Goal: Information Seeking & Learning: Learn about a topic

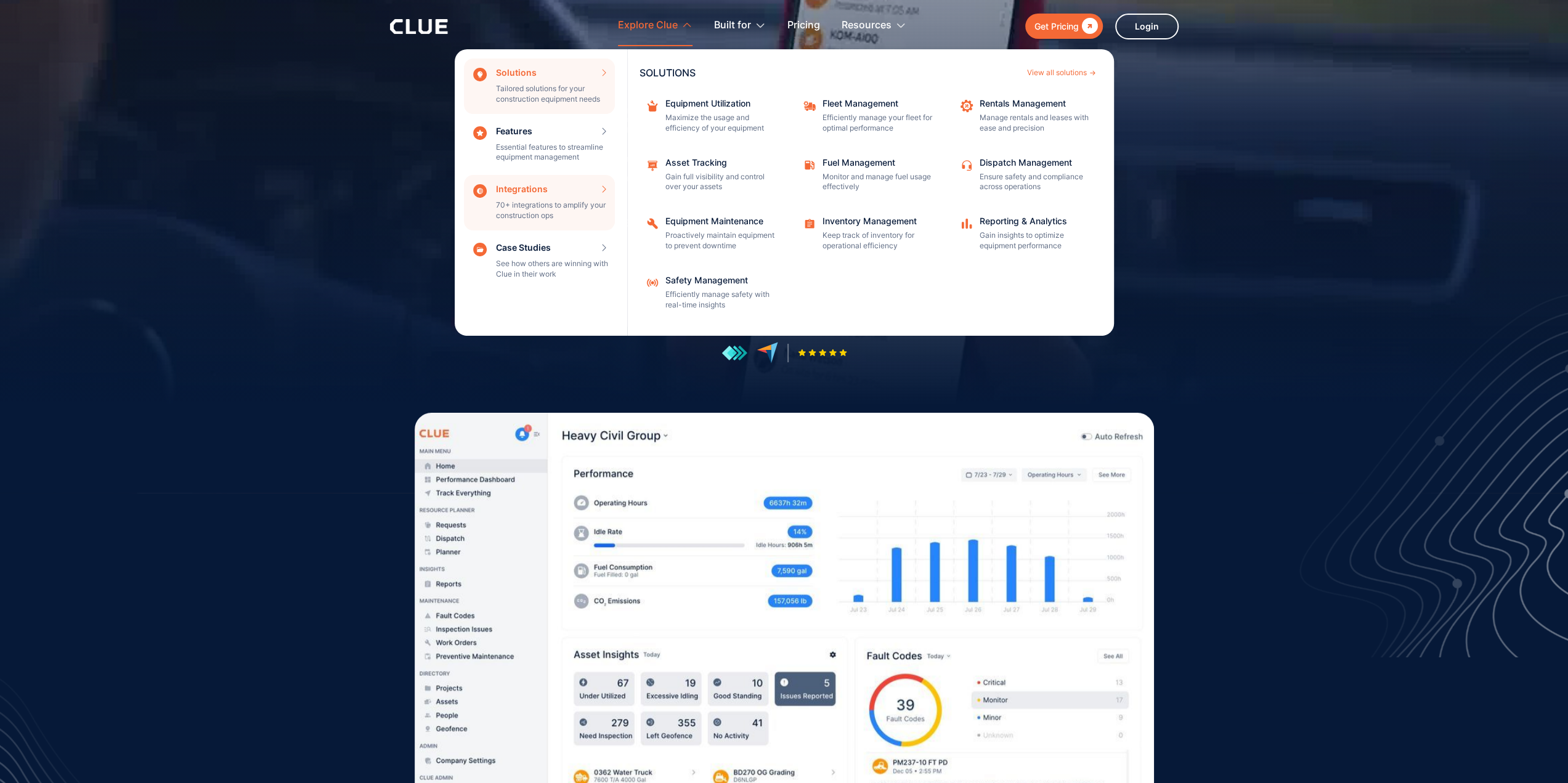
click at [546, 203] on div "Integrations 70+ integrations to amplify your construction ops INTEGRATIONS Vie…" at bounding box center [539, 202] width 151 height 55
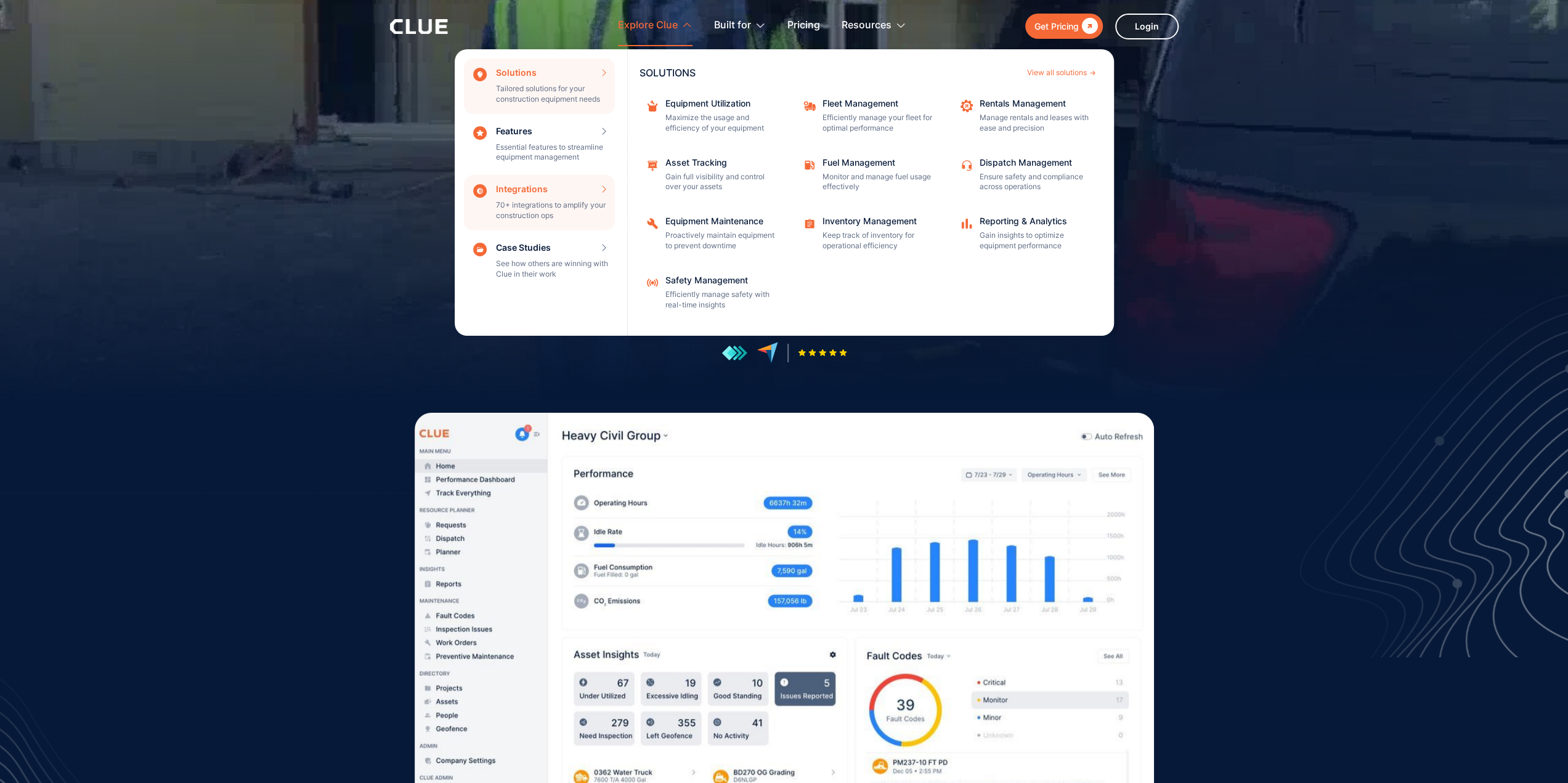
click at [604, 188] on div "Integrations 70+ integrations to amplify your construction ops INTEGRATIONS Vie…" at bounding box center [539, 202] width 151 height 55
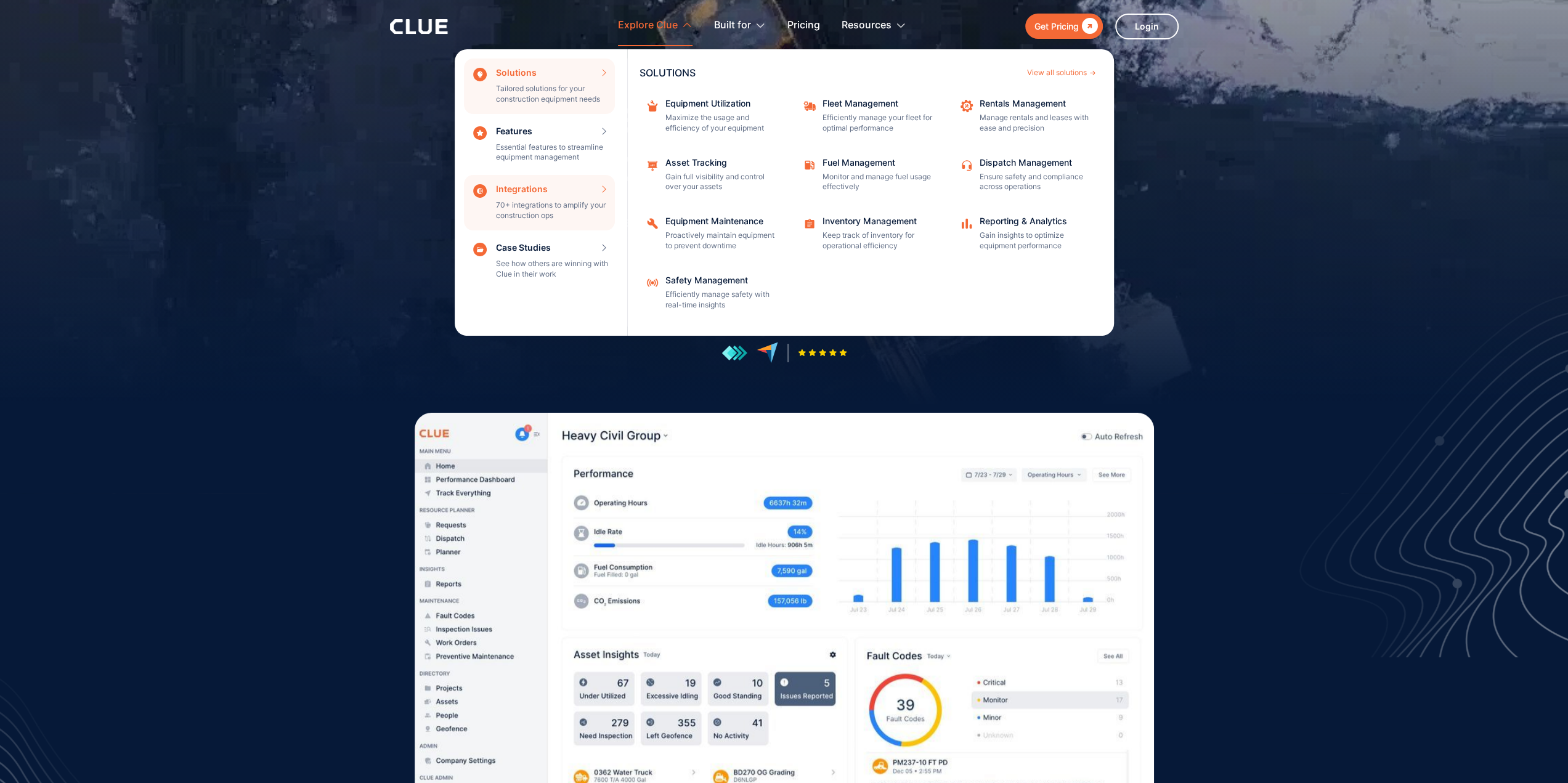
click at [602, 188] on div "Integrations 70+ integrations to amplify your construction ops INTEGRATIONS Vie…" at bounding box center [539, 202] width 151 height 55
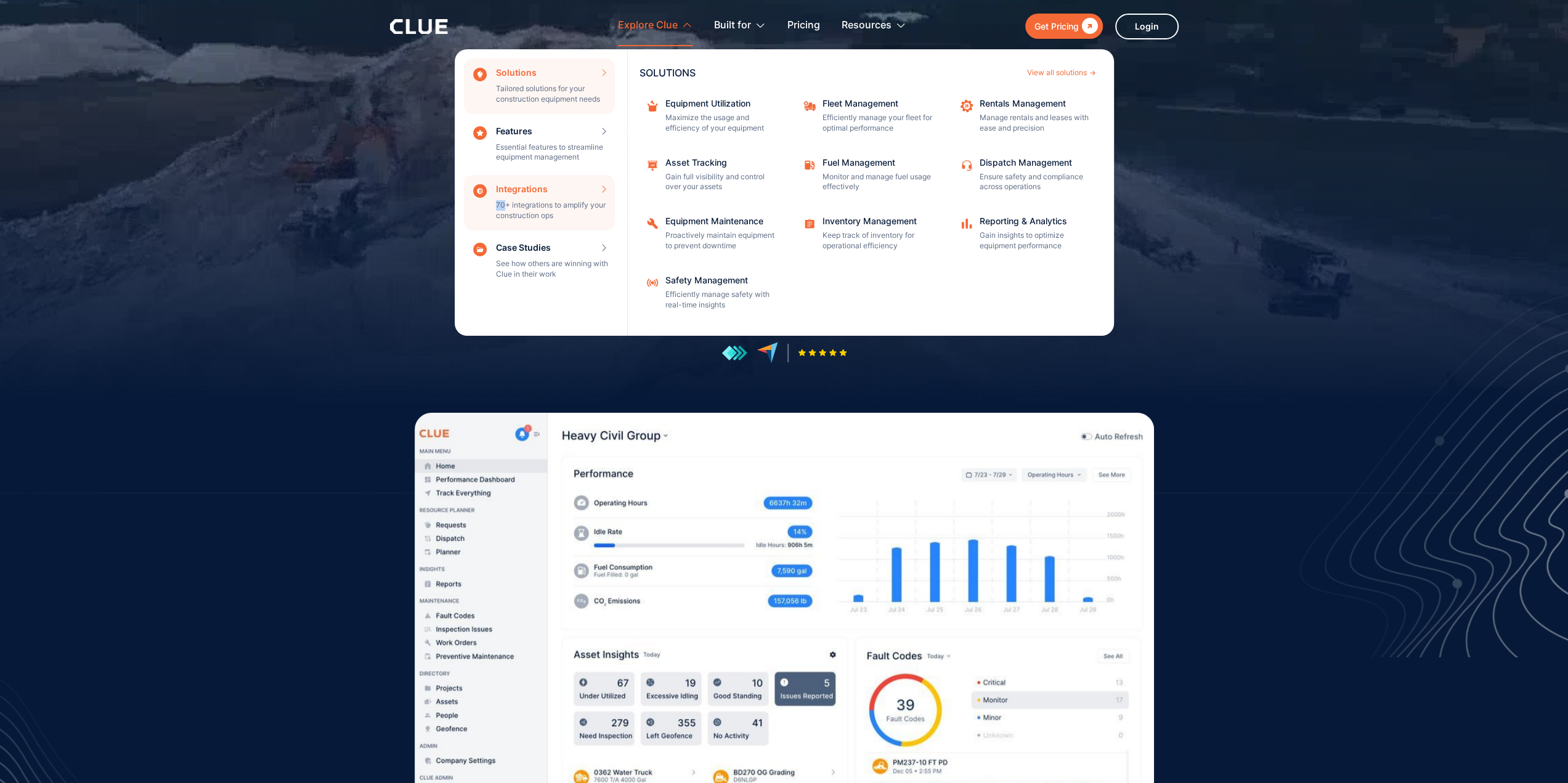
click at [602, 188] on div "Integrations 70+ integrations to amplify your construction ops INTEGRATIONS Vie…" at bounding box center [539, 202] width 151 height 55
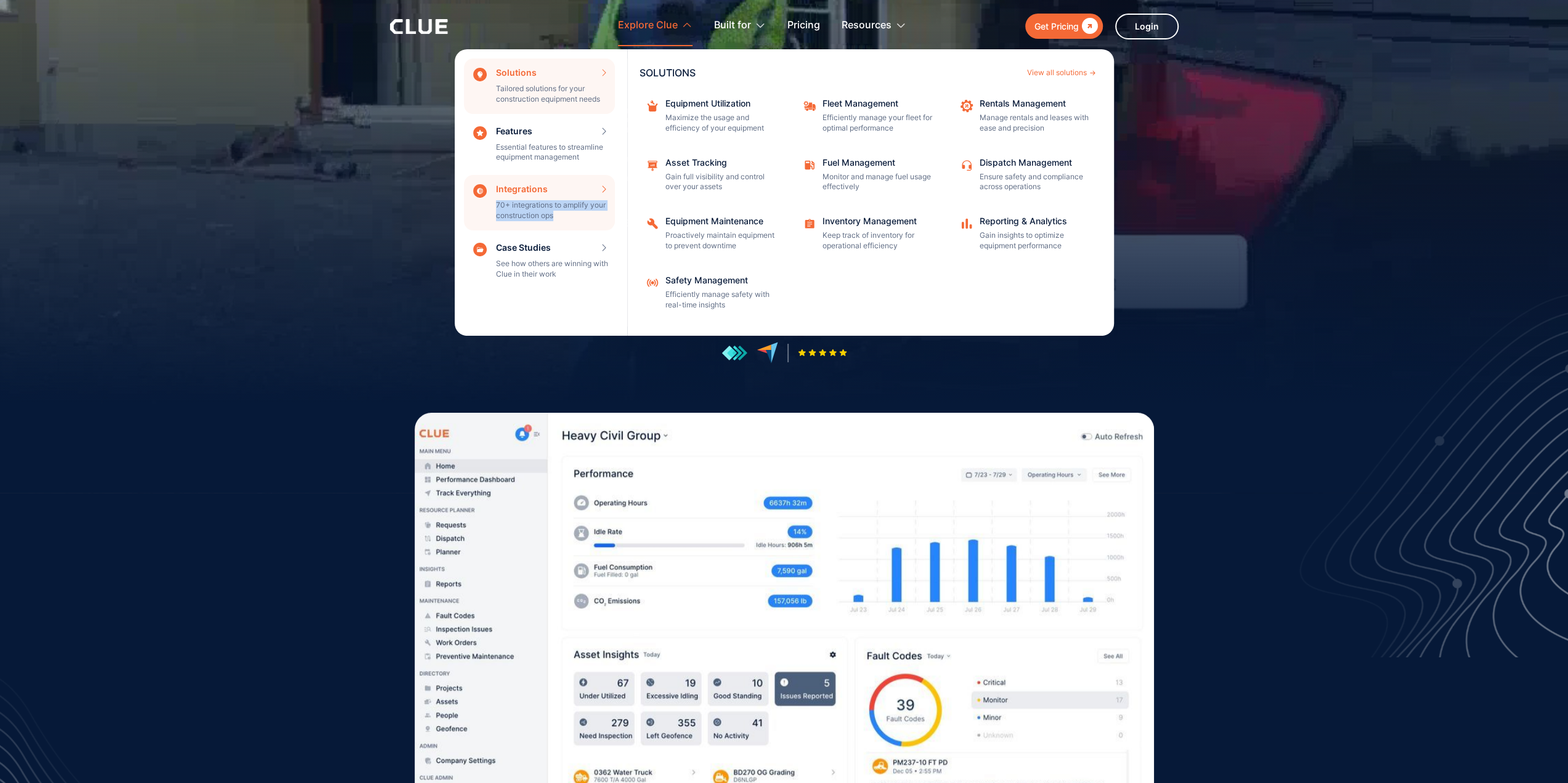
click at [602, 188] on div "Integrations 70+ integrations to amplify your construction ops INTEGRATIONS Vie…" at bounding box center [539, 202] width 151 height 55
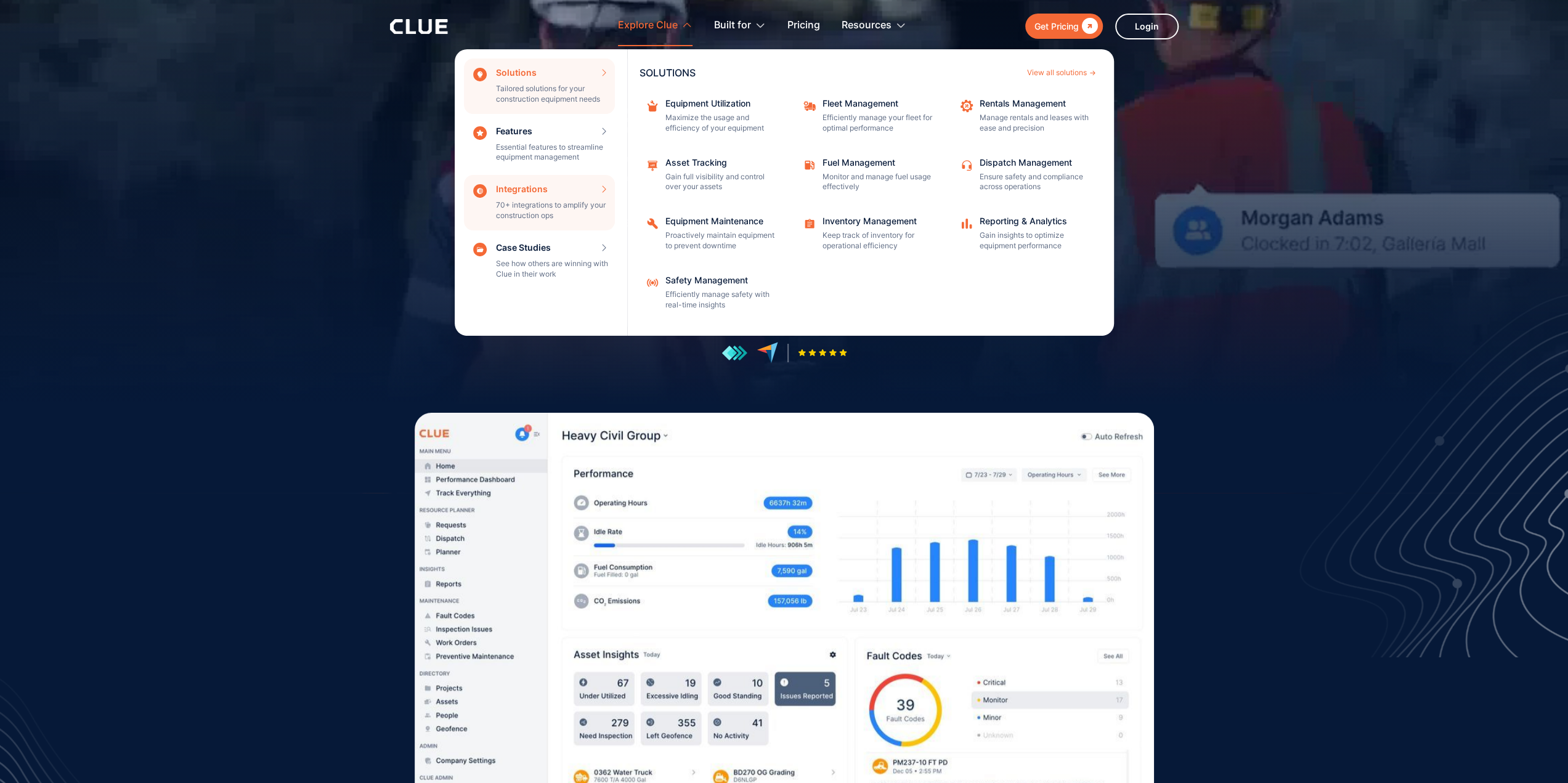
click at [528, 191] on div "Integrations 70+ integrations to amplify your construction ops INTEGRATIONS Vie…" at bounding box center [539, 202] width 151 height 55
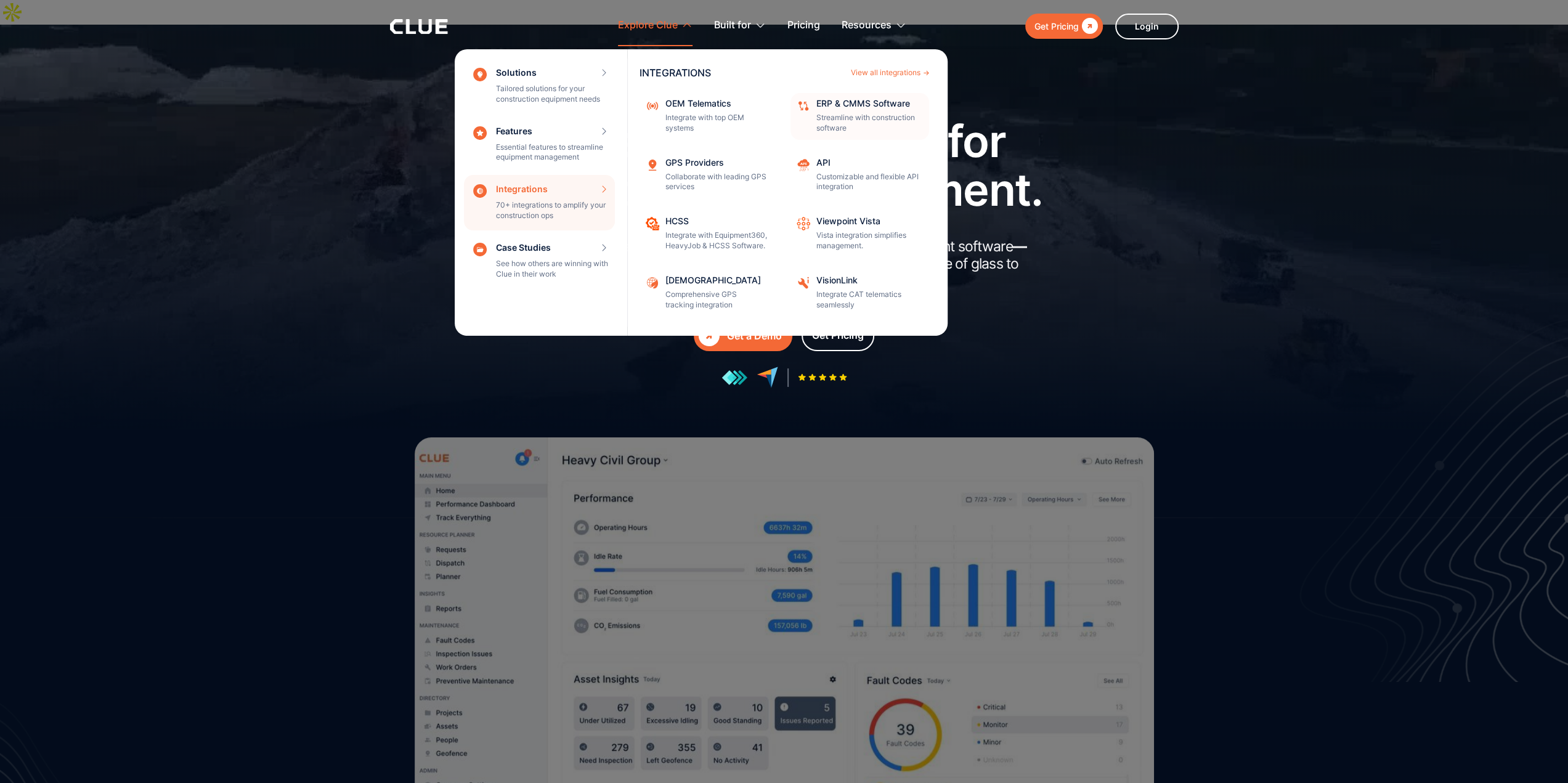
click at [837, 119] on p "Streamline with construction software" at bounding box center [869, 123] width 104 height 21
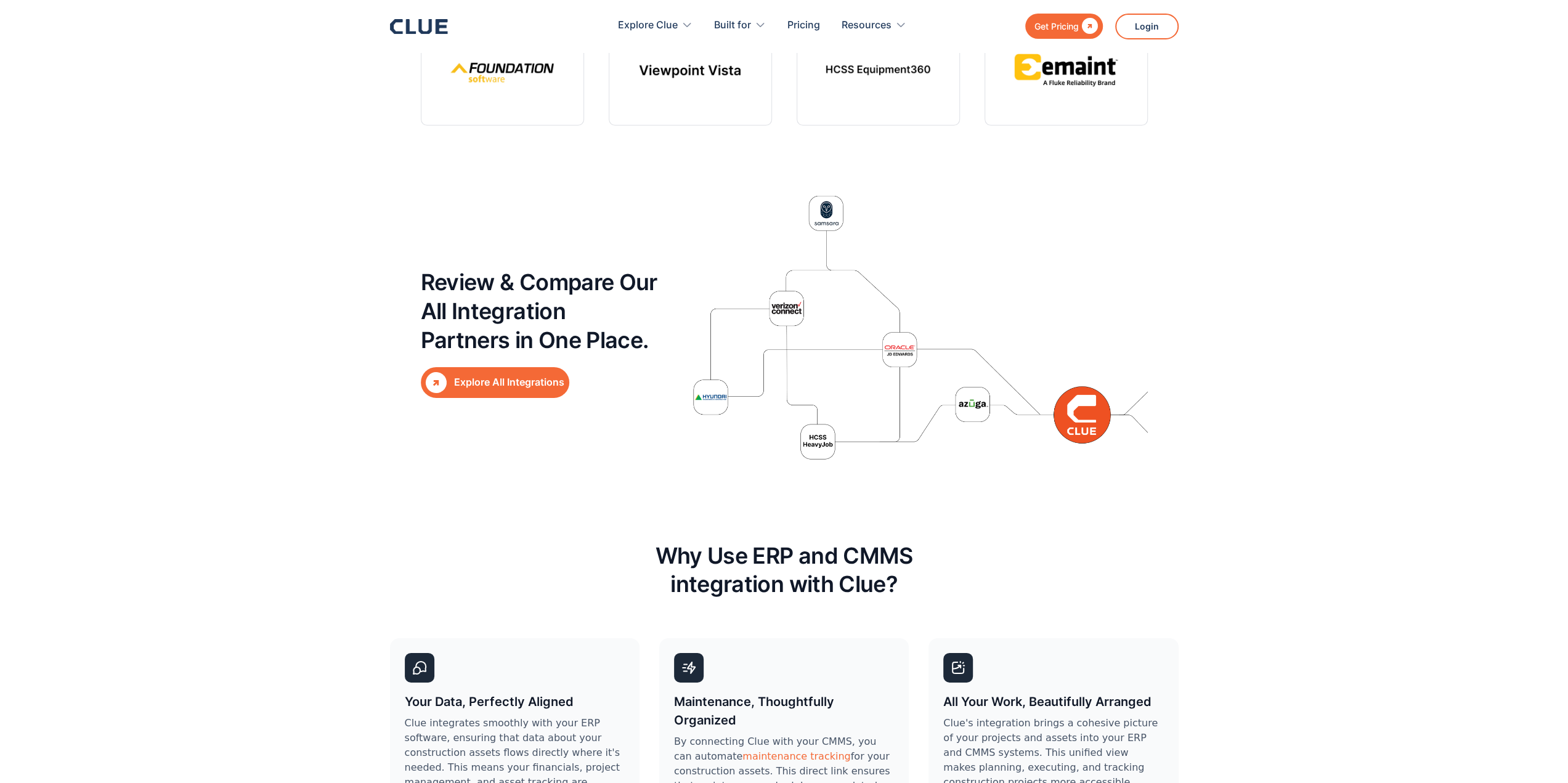
scroll to position [3820, 0]
